Goal: Task Accomplishment & Management: Complete application form

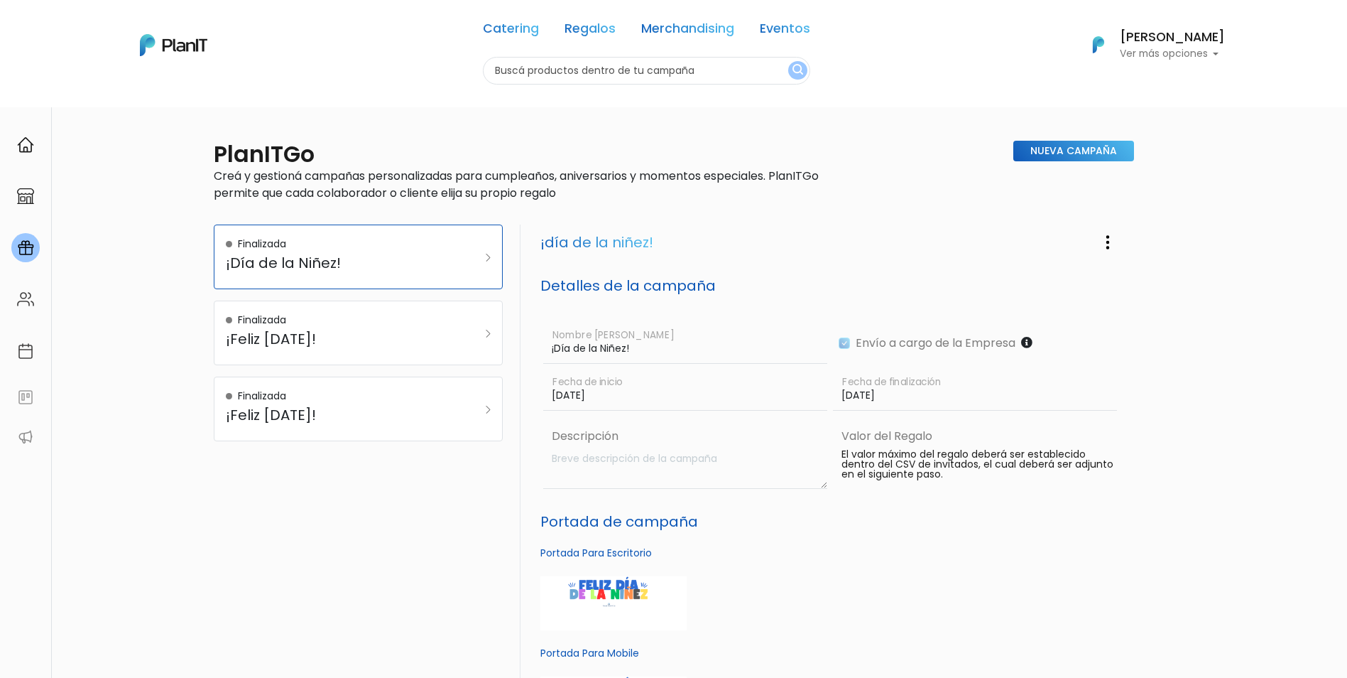
click at [876, 346] on label "Envío a cargo de la Empresa" at bounding box center [932, 342] width 165 height 17
click at [815, 432] on label "Descripción" at bounding box center [686, 436] width 281 height 17
click at [967, 523] on h5 "Portada de campaña" at bounding box center [832, 521] width 585 height 17
click at [1111, 236] on img "button" at bounding box center [1107, 242] width 17 height 17
click at [1088, 281] on link "Editar Campaña" at bounding box center [1061, 281] width 129 height 31
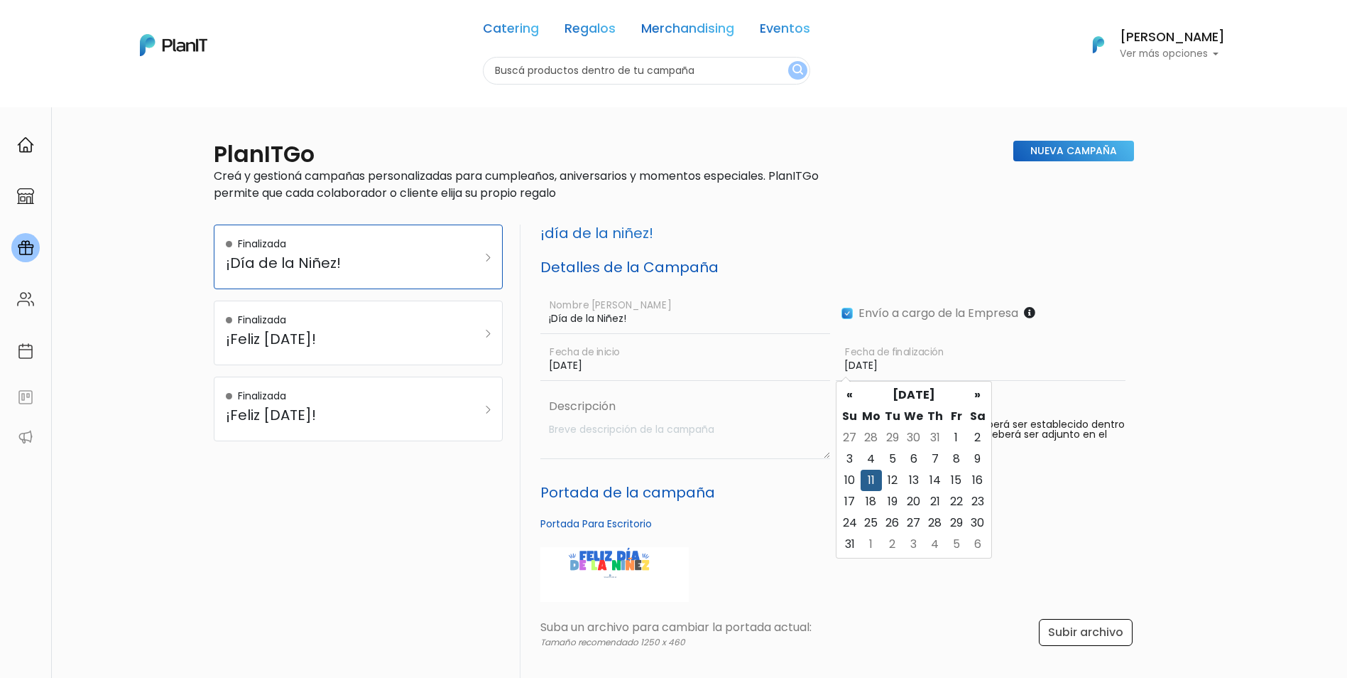
click at [859, 360] on input "[DATE]" at bounding box center [981, 359] width 290 height 41
click at [917, 477] on td "13" at bounding box center [913, 479] width 21 height 21
type input "[DATE]"
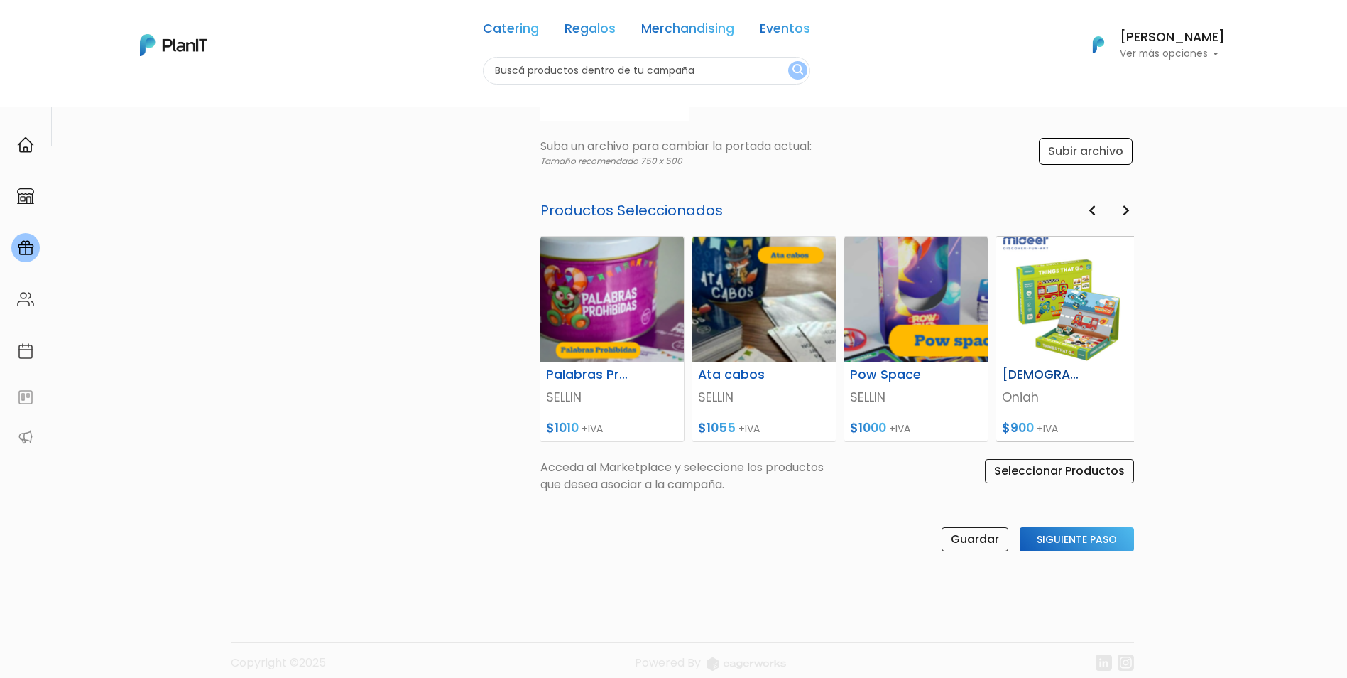
scroll to position [655, 0]
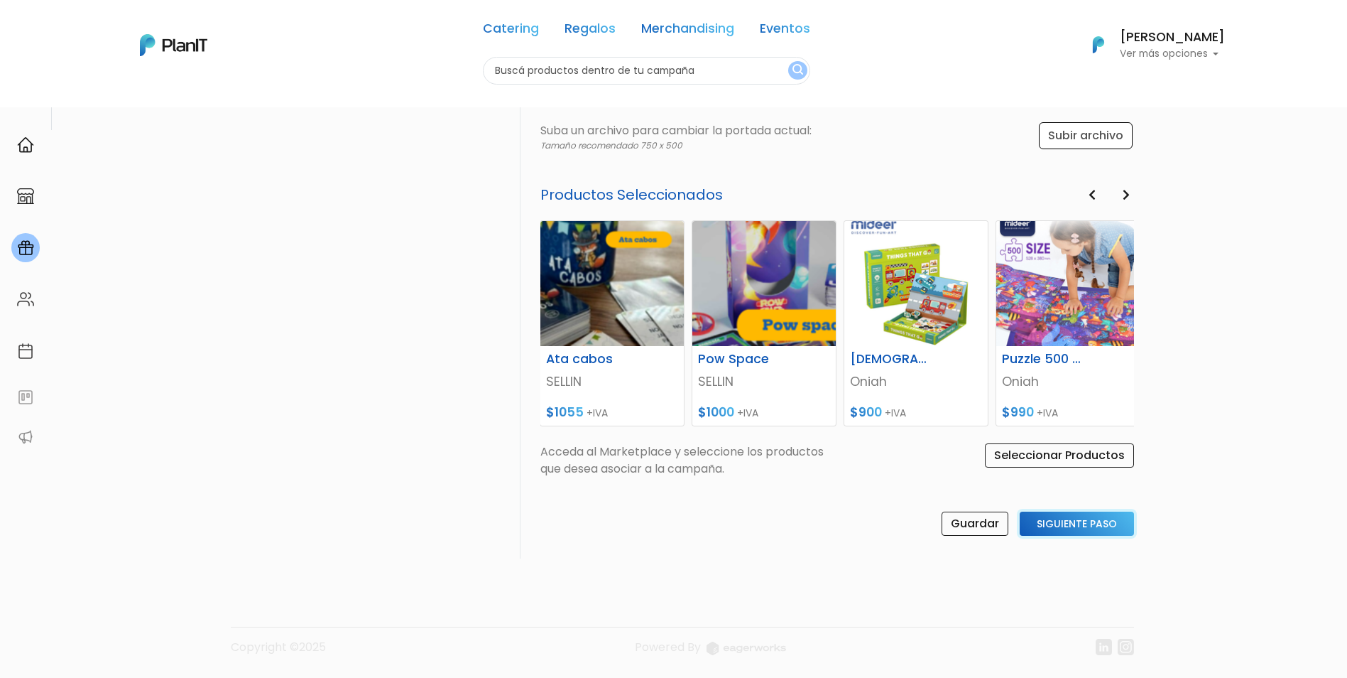
click at [1049, 527] on input "Siguiente Paso" at bounding box center [1077, 523] width 114 height 24
select select "custom"
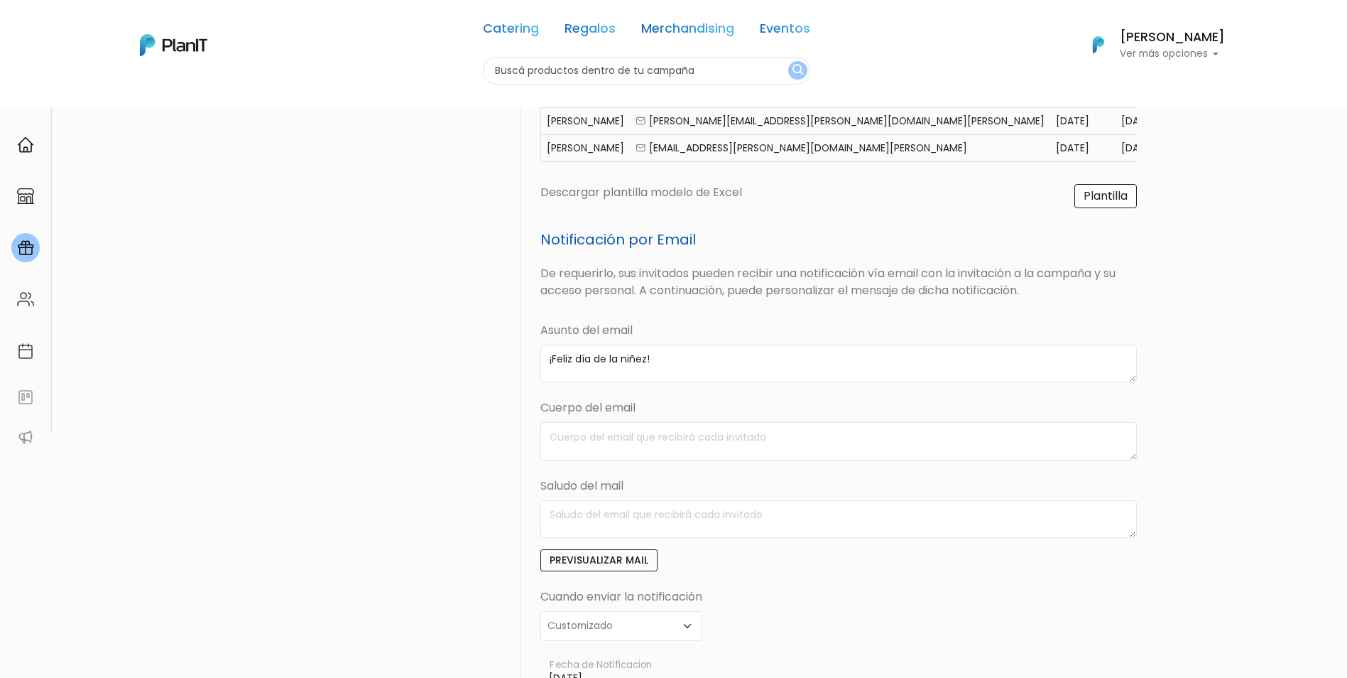
scroll to position [557, 0]
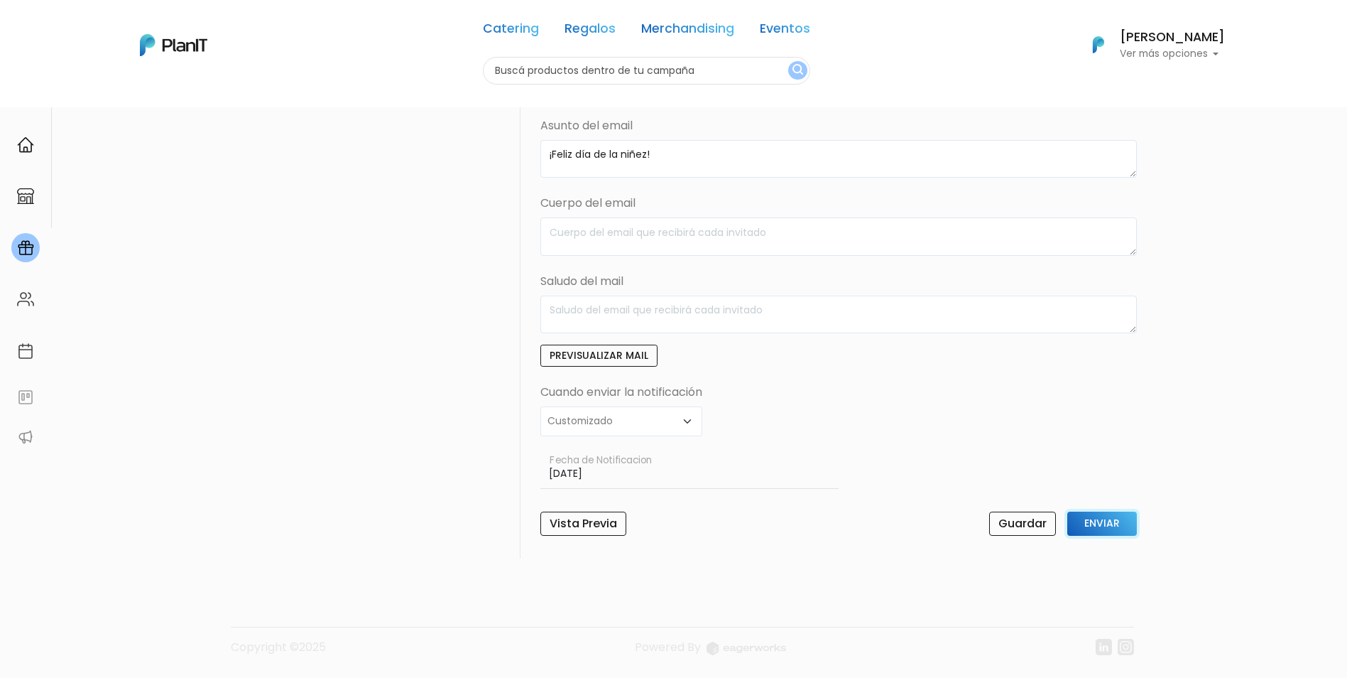
click at [1120, 521] on input "Enviar" at bounding box center [1102, 523] width 70 height 24
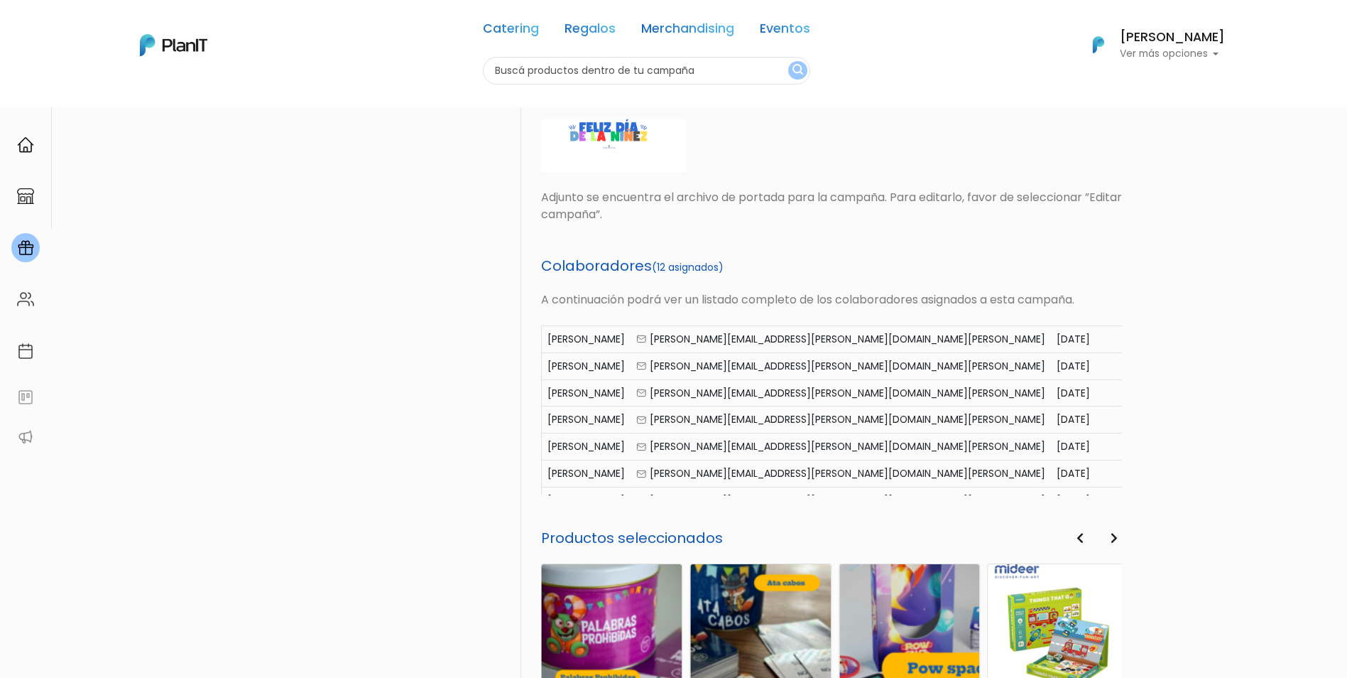
scroll to position [129, 0]
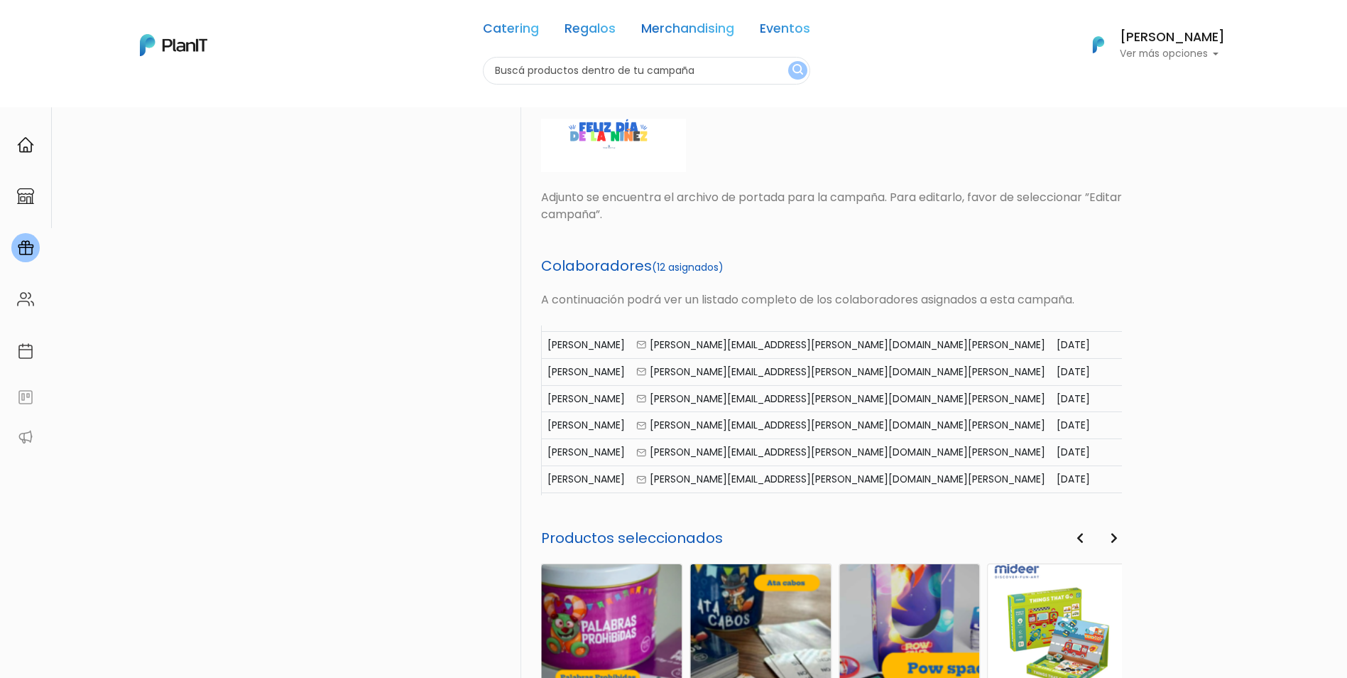
drag, startPoint x: 1117, startPoint y: 435, endPoint x: 183, endPoint y: 269, distance: 949.3
click at [183, 269] on div "PlanITGo Creá y gestioná campañas personalizadas para cumpleaños, aniversarios …" at bounding box center [673, 243] width 1347 height 1386
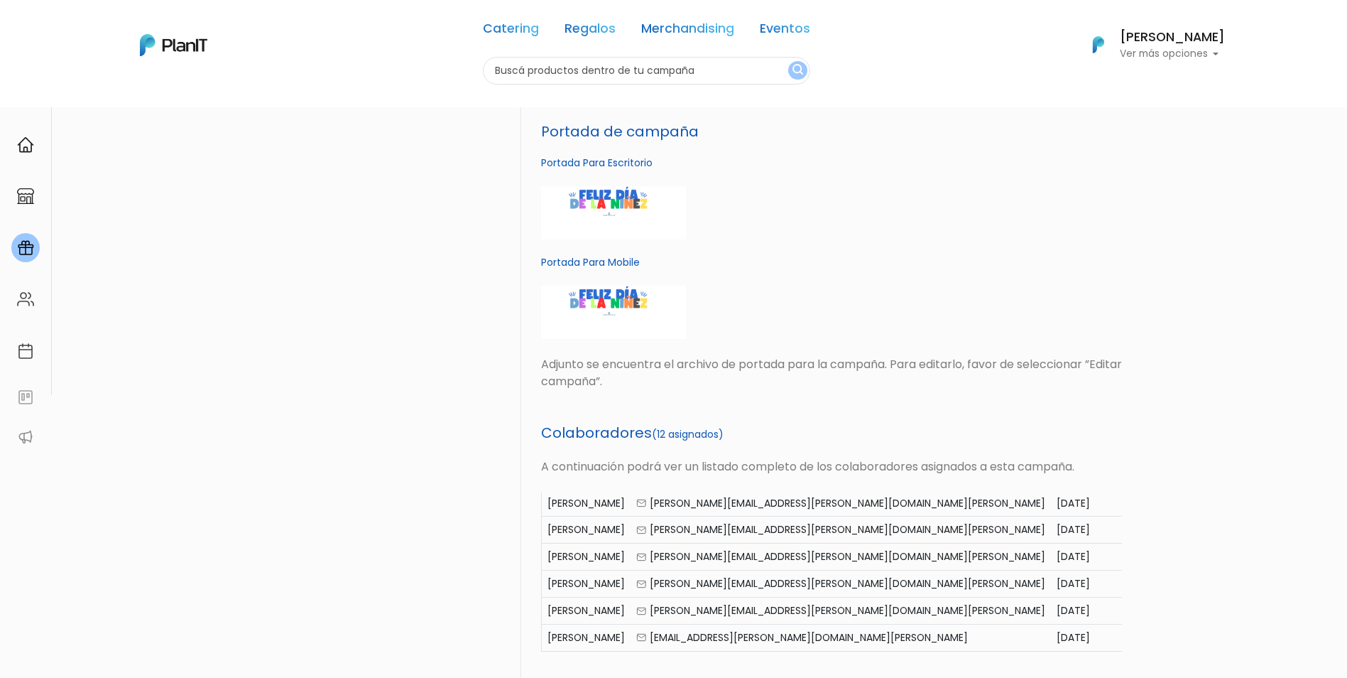
scroll to position [415, 0]
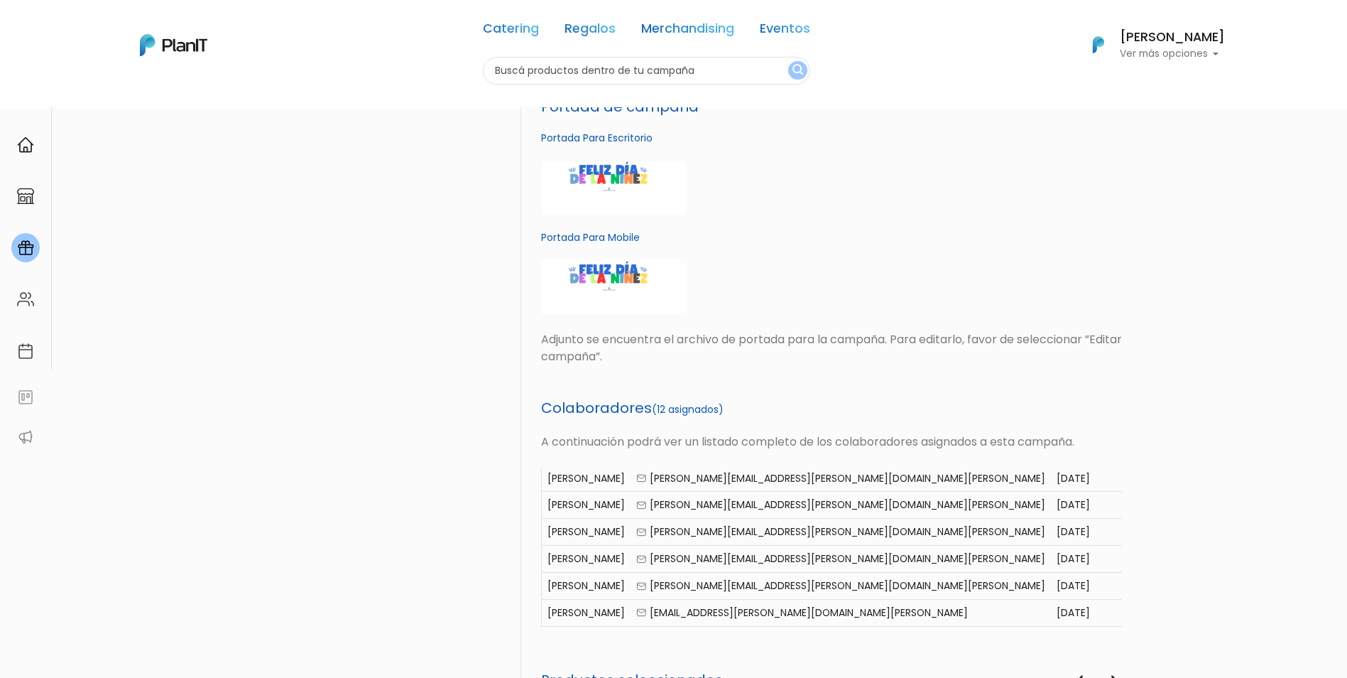
drag, startPoint x: 1025, startPoint y: 526, endPoint x: 1285, endPoint y: 504, distance: 260.9
click at [1285, 504] on div "PlanITGo Creá y gestioná campañas personalizadas para cumpleaños, aniversarios …" at bounding box center [673, 385] width 1347 height 1386
drag, startPoint x: 1285, startPoint y: 504, endPoint x: 1272, endPoint y: 504, distance: 13.5
click at [1276, 499] on div "PlanITGo Creá y gestioná campañas personalizadas para cumpleaños, aniversarios …" at bounding box center [673, 385] width 1347 height 1386
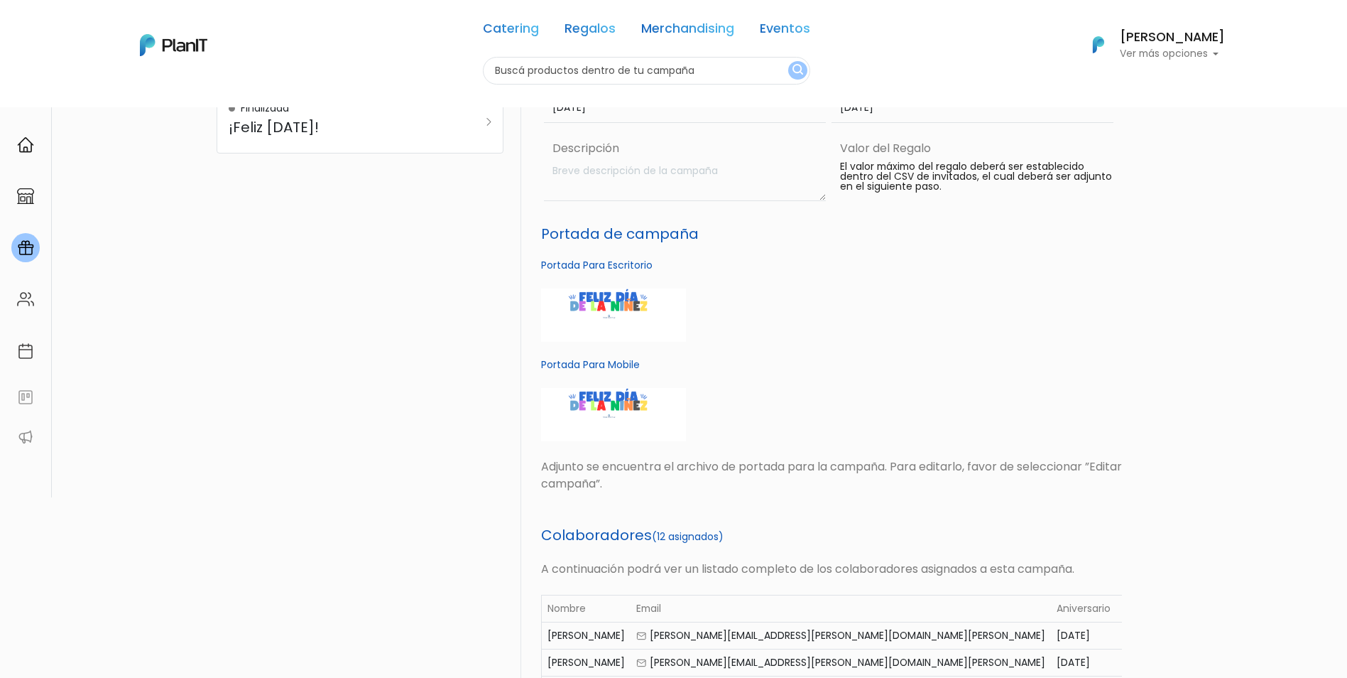
scroll to position [273, 0]
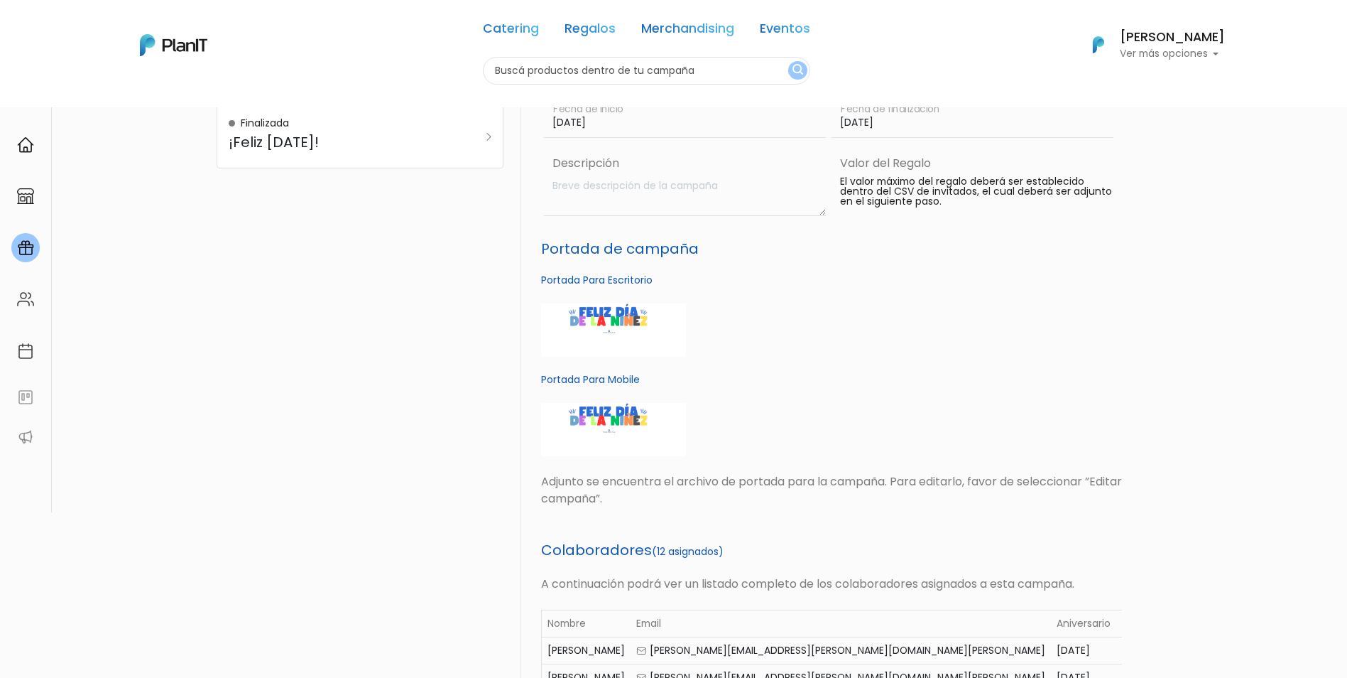
click at [1208, 361] on div "PlanITGo Creá y gestioná campañas personalizadas para cumpleaños, aniversarios …" at bounding box center [673, 527] width 1347 height 1386
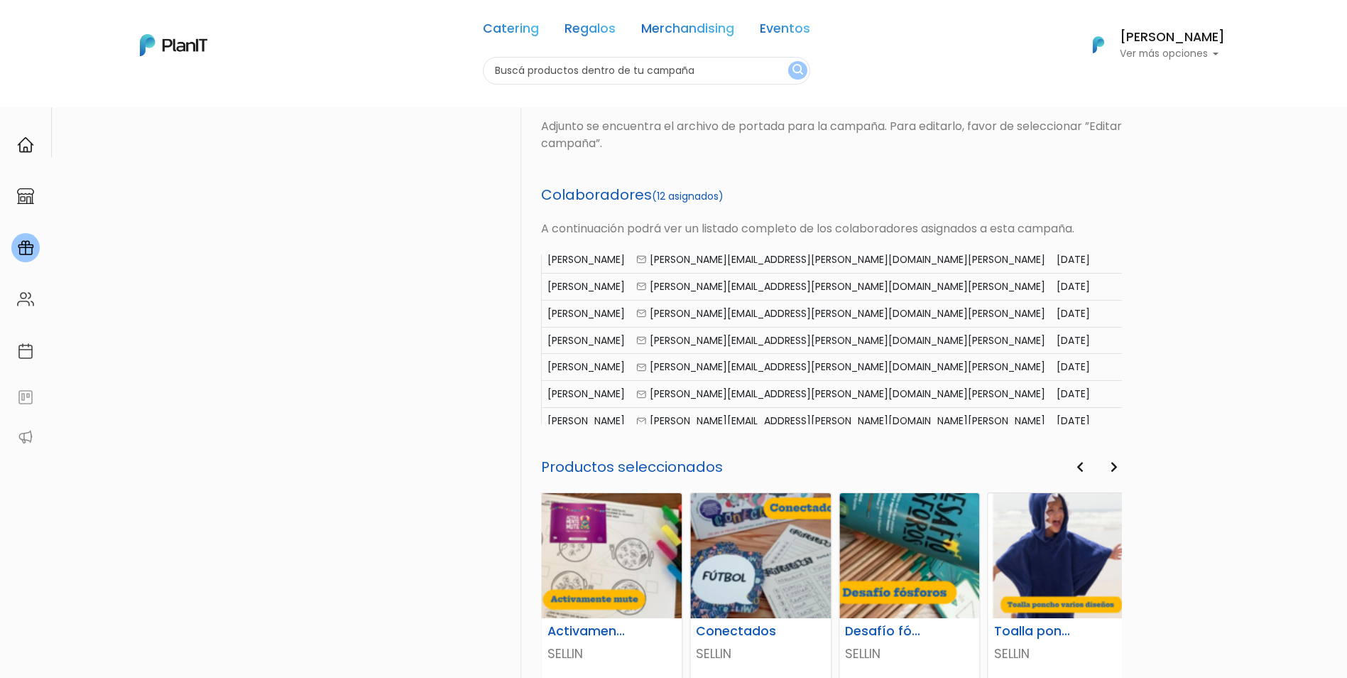
scroll to position [192, 0]
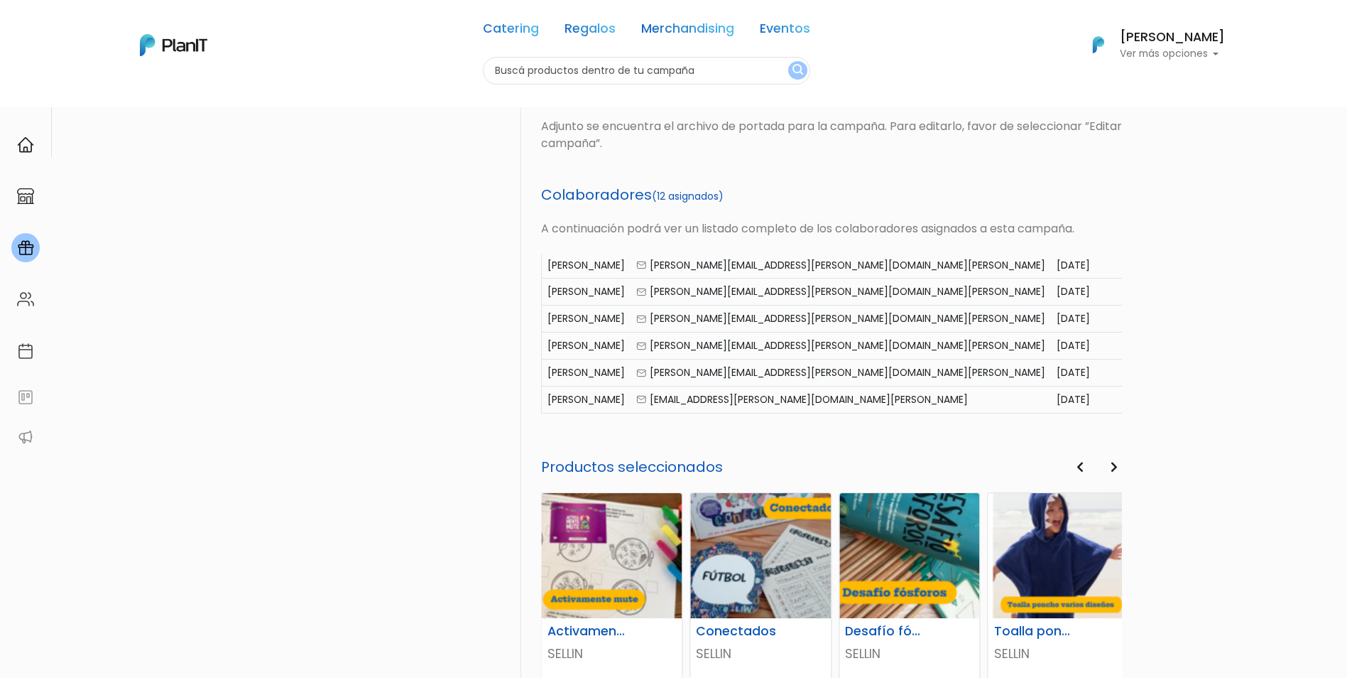
click at [1271, 289] on div "PlanITGo Creá y gestioná campañas personalizadas para cumpleaños, aniversarios …" at bounding box center [673, 172] width 1347 height 1386
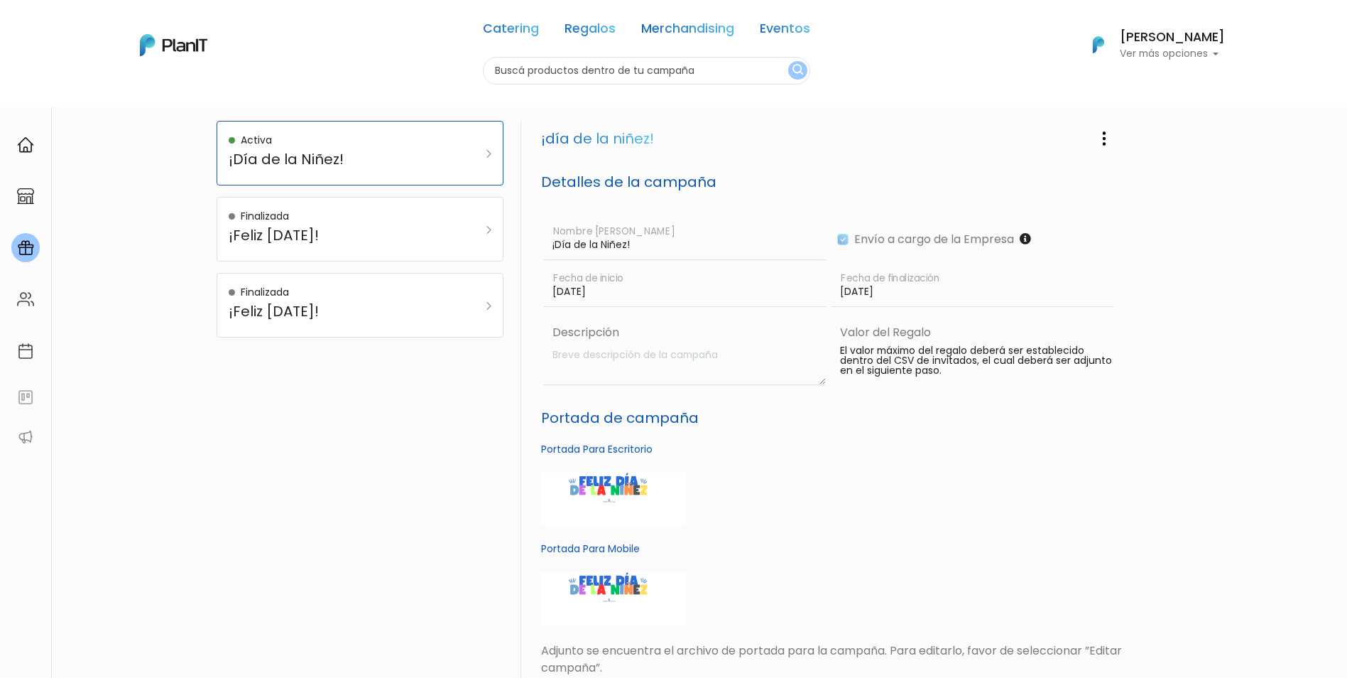
scroll to position [0, 0]
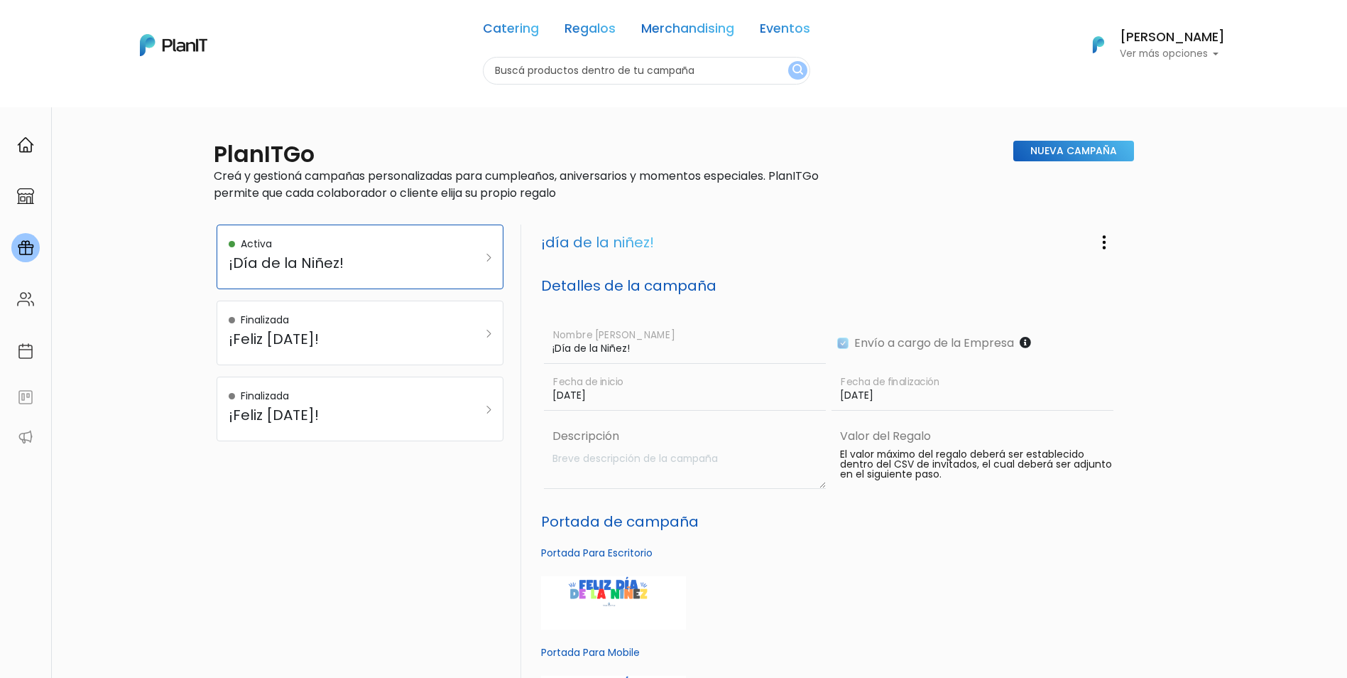
click at [31, 153] on div at bounding box center [25, 144] width 28 height 29
